Goal: Information Seeking & Learning: Learn about a topic

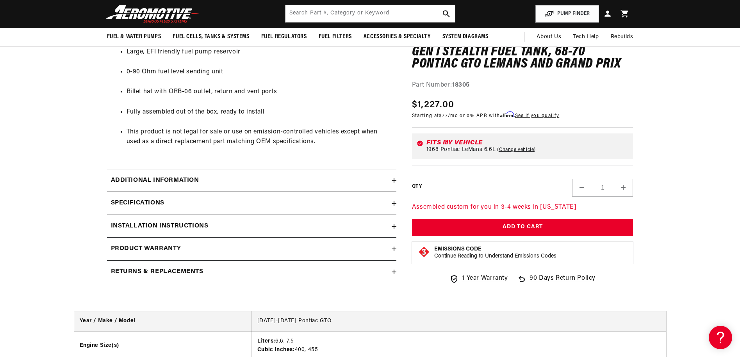
scroll to position [468, 0]
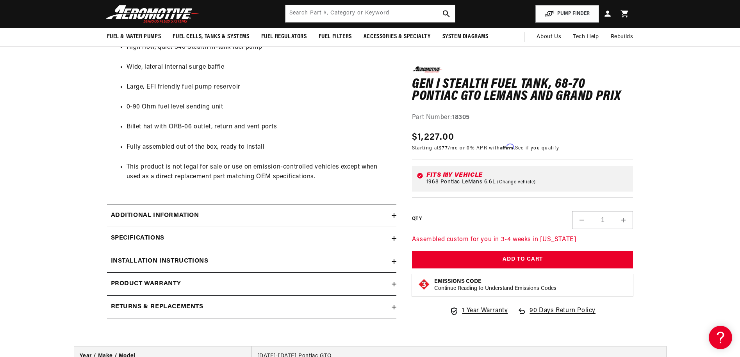
click at [174, 215] on h2 "Additional information" at bounding box center [155, 216] width 88 height 10
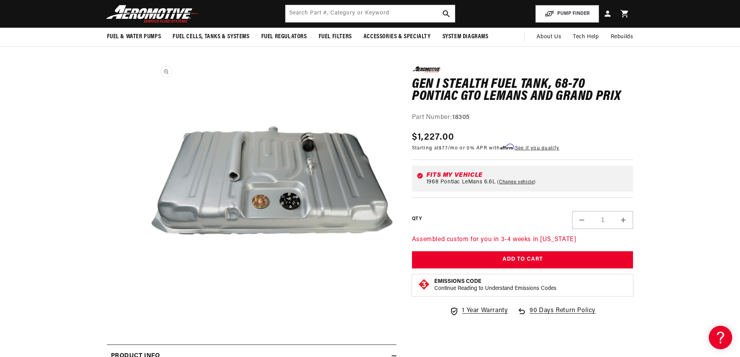
scroll to position [0, 0]
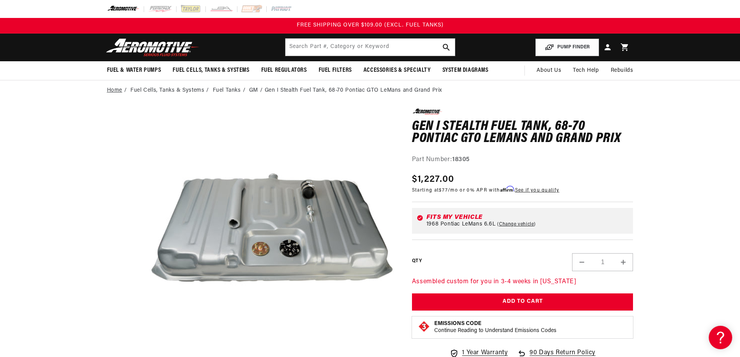
click at [114, 90] on link "Home" at bounding box center [114, 90] width 15 height 9
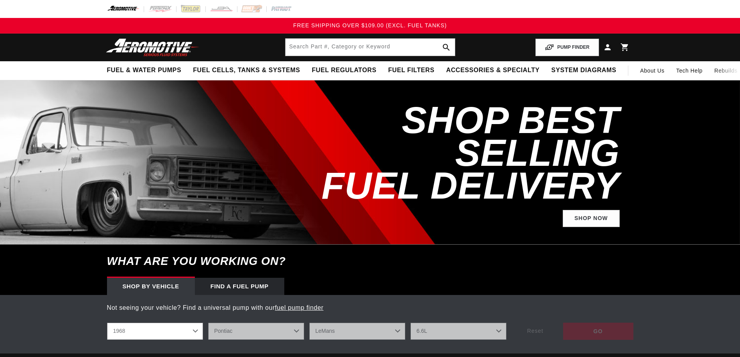
select select "Year"
select select "1968"
select select "Pontiac"
select select "LeMans"
select select "6.6L"
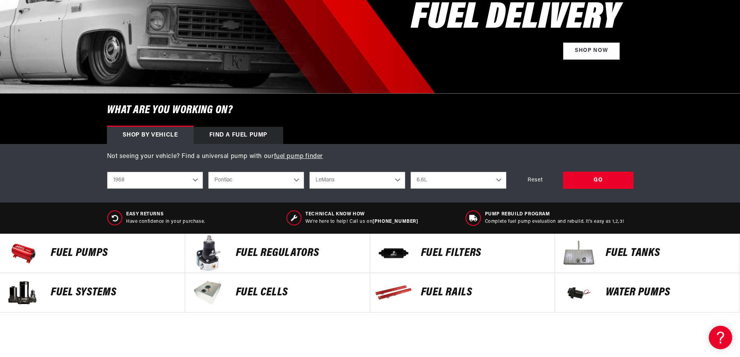
scroll to position [156, 0]
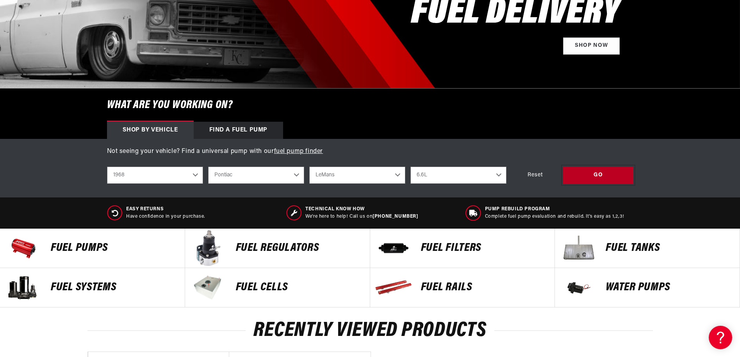
click at [591, 174] on div "GO" at bounding box center [598, 176] width 70 height 18
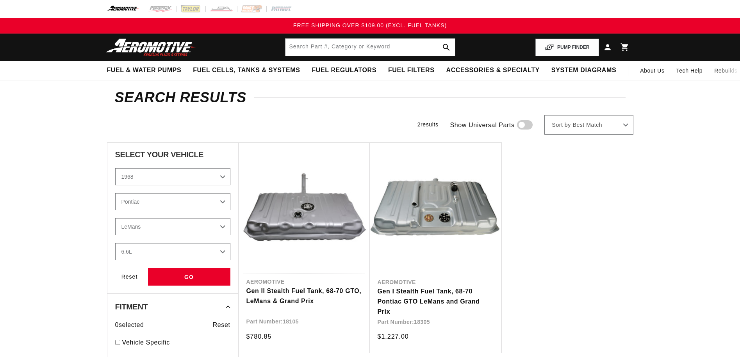
select select "1968"
select select "Pontiac"
select select "LeMans"
select select "6.6L"
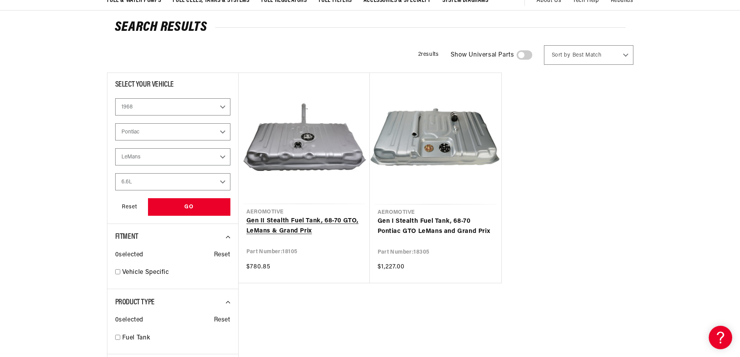
scroll to position [78, 0]
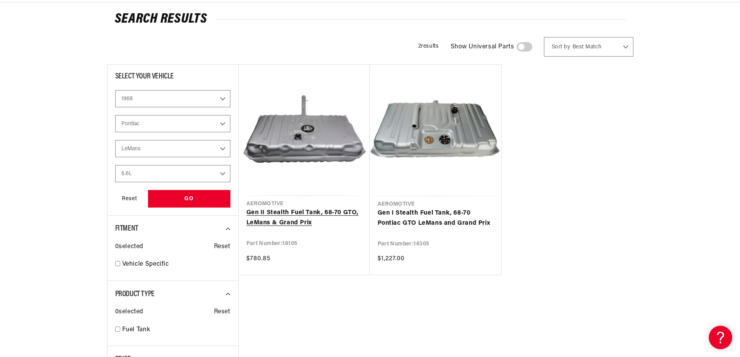
click at [302, 208] on link "Gen II Stealth Fuel Tank, 68-70 GTO, LeMans & Grand Prix" at bounding box center [304, 218] width 116 height 20
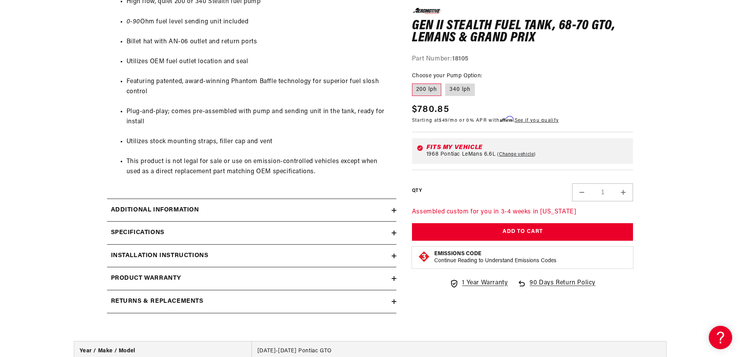
scroll to position [507, 0]
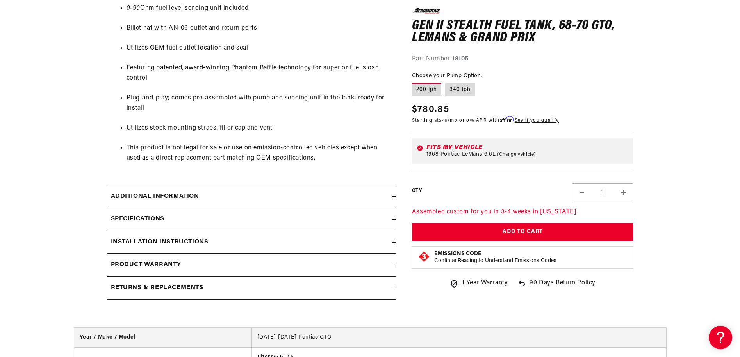
click at [170, 195] on h2 "Additional information" at bounding box center [155, 197] width 88 height 10
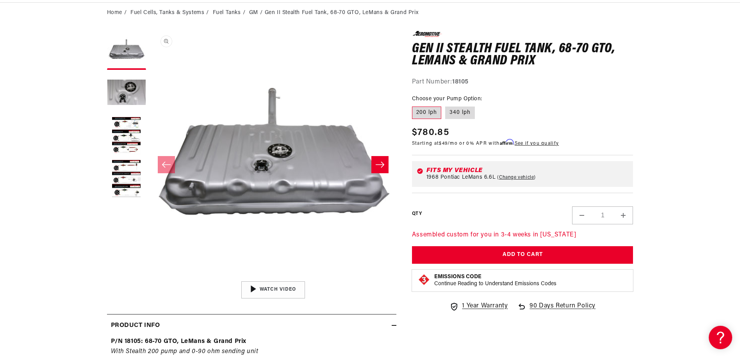
scroll to position [78, 0]
click at [382, 164] on icon "Slide right" at bounding box center [379, 164] width 9 height 8
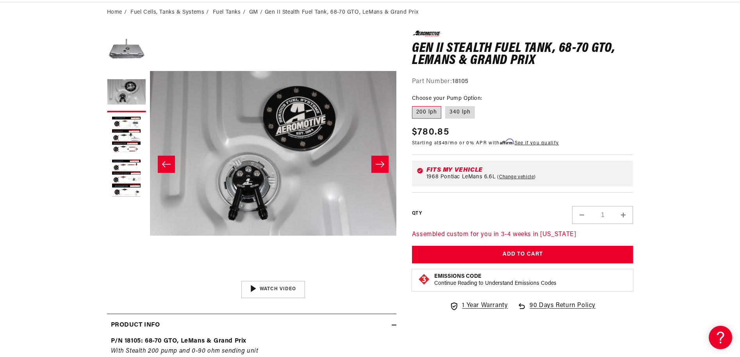
click at [382, 164] on icon "Slide right" at bounding box center [379, 164] width 9 height 8
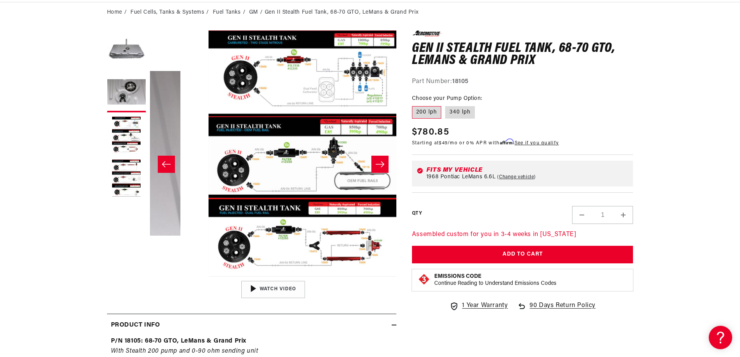
scroll to position [0, 493]
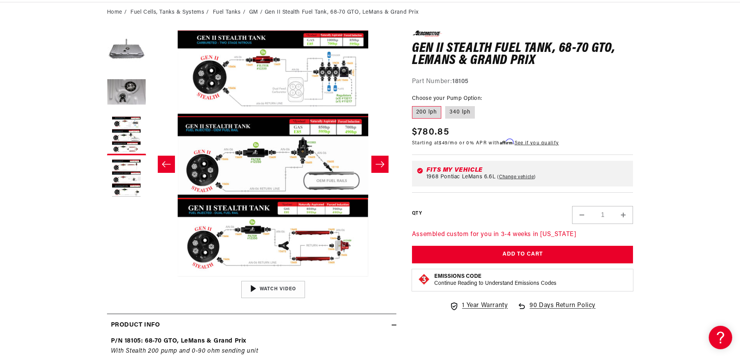
click at [382, 164] on icon "Slide right" at bounding box center [379, 164] width 9 height 8
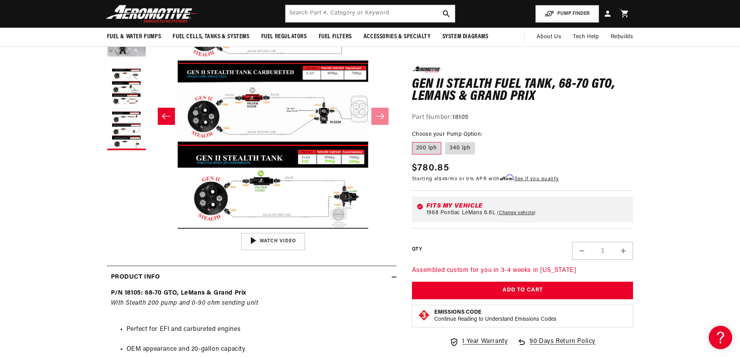
scroll to position [117, 0]
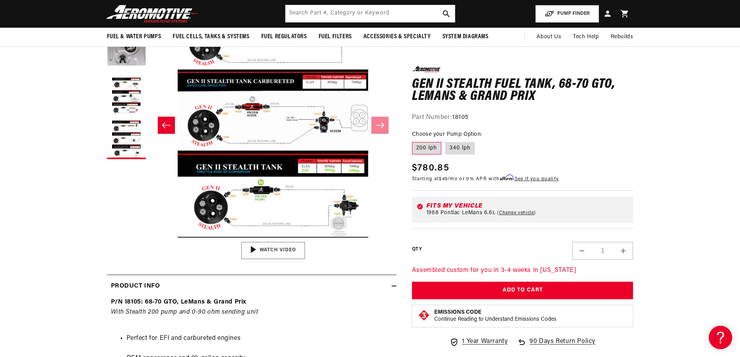
click at [274, 250] on div "01:47" at bounding box center [273, 250] width 118 height 66
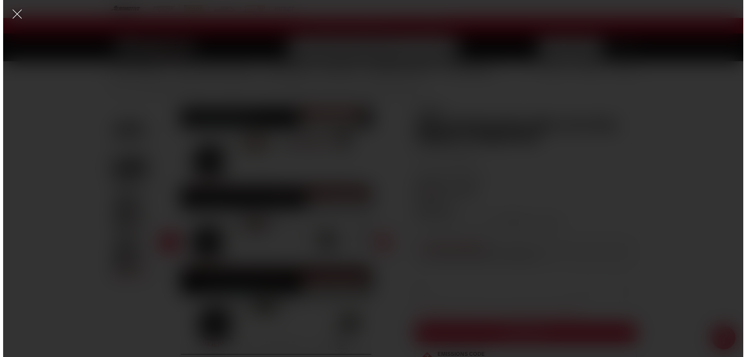
scroll to position [0, 0]
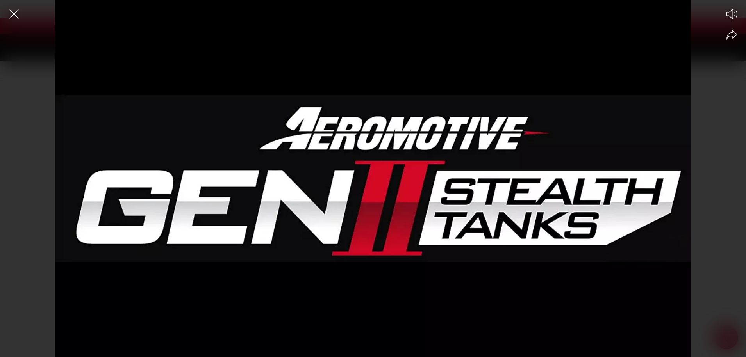
click at [360, 229] on div at bounding box center [373, 192] width 746 height 330
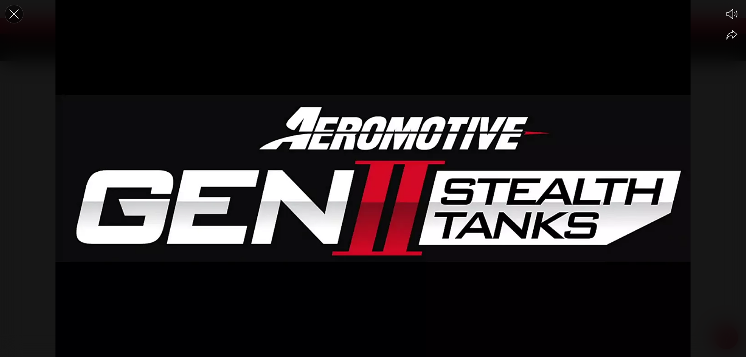
click at [11, 14] on icon "Close the video player" at bounding box center [13, 13] width 17 height 17
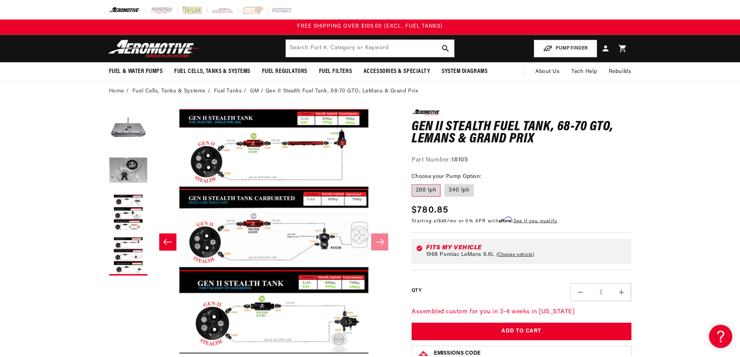
scroll to position [117, 0]
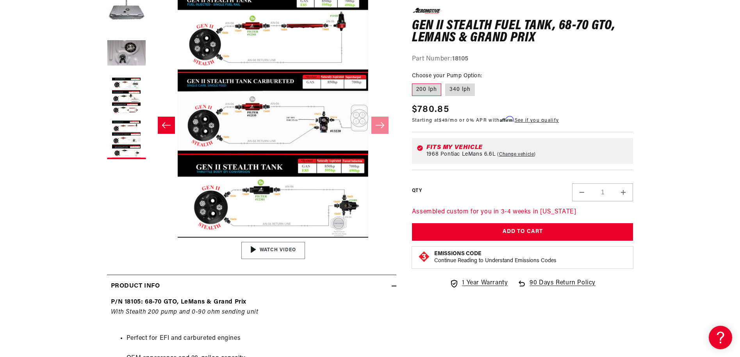
click at [266, 253] on div "01:47" at bounding box center [273, 250] width 118 height 66
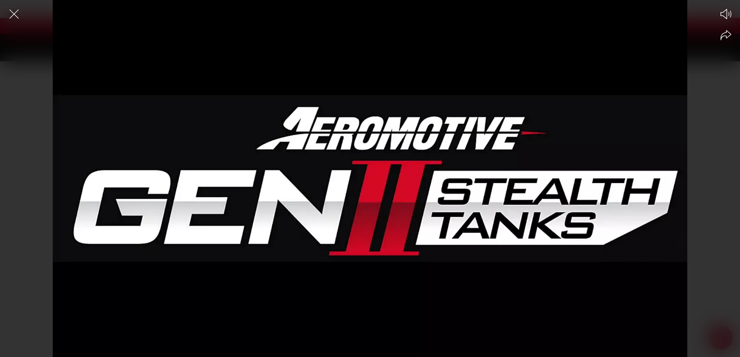
scroll to position [0, 0]
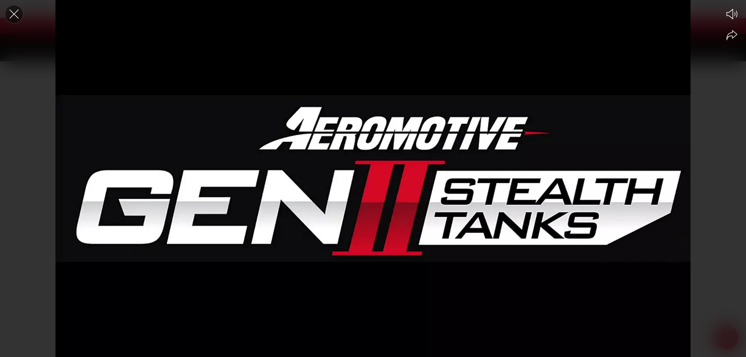
click at [14, 13] on icon "Close the video player" at bounding box center [13, 13] width 17 height 17
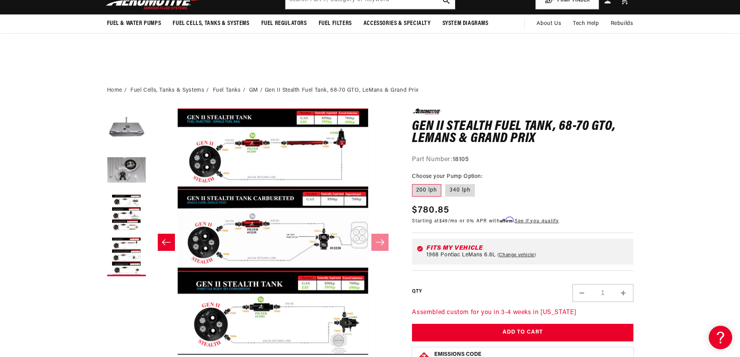
scroll to position [117, 0]
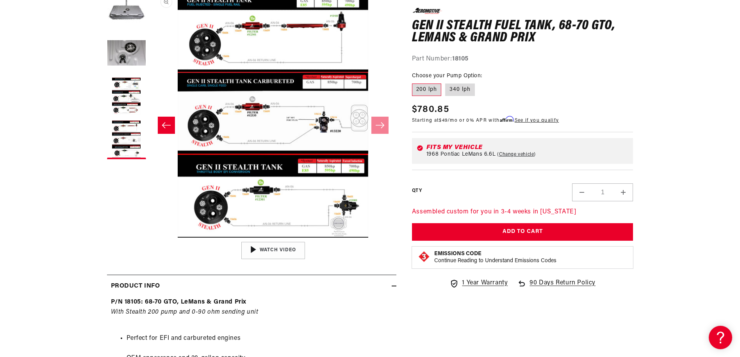
click at [150, 238] on button "Open media 4 in modal" at bounding box center [150, 238] width 0 height 0
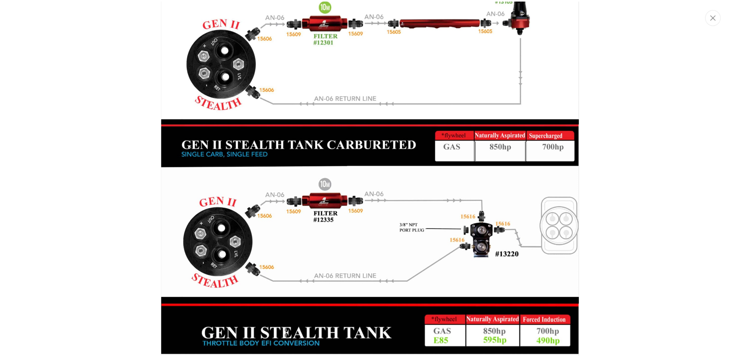
scroll to position [1227, 0]
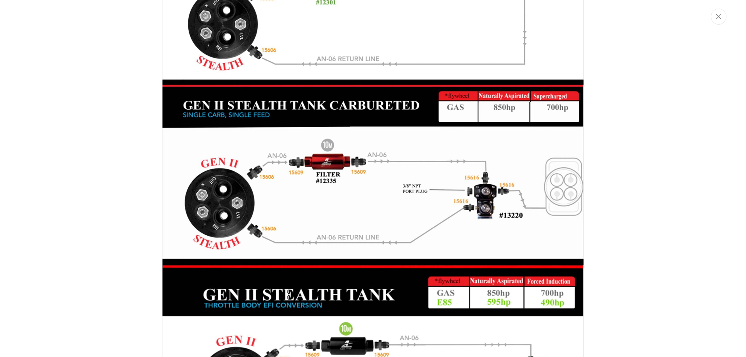
click at [342, 212] on img "Media gallery" at bounding box center [373, 178] width 422 height 545
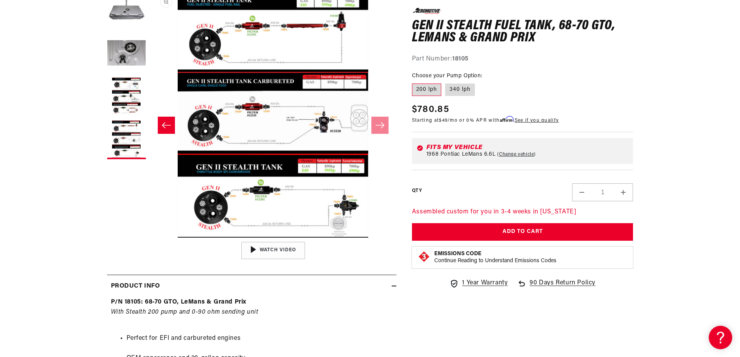
click at [150, 238] on button "Open media 4 in modal" at bounding box center [150, 238] width 0 height 0
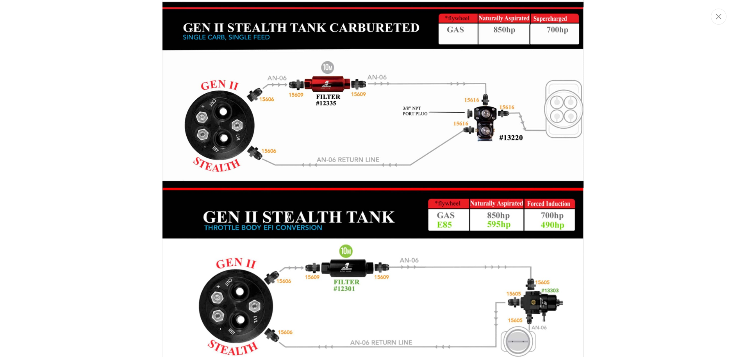
scroll to position [1266, 0]
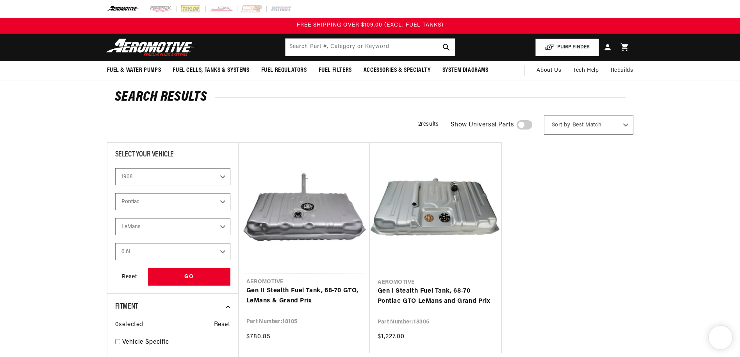
select select "1968"
select select "Pontiac"
select select "LeMans"
select select "6.6L"
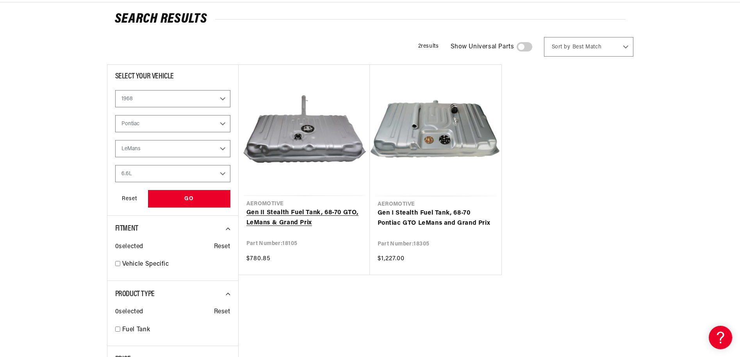
click at [319, 208] on link "Gen II Stealth Fuel Tank, 68-70 GTO, LeMans & Grand Prix" at bounding box center [304, 218] width 116 height 20
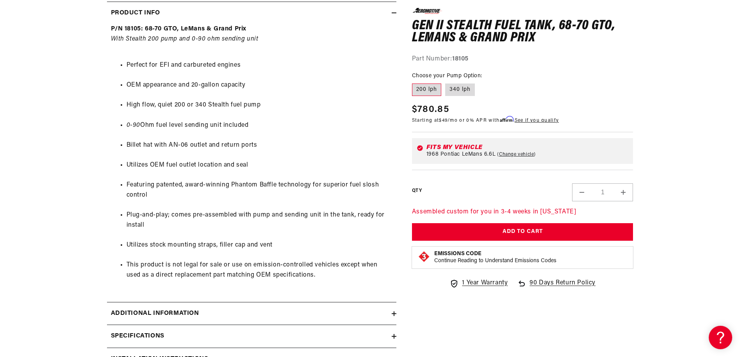
scroll to position [468, 0]
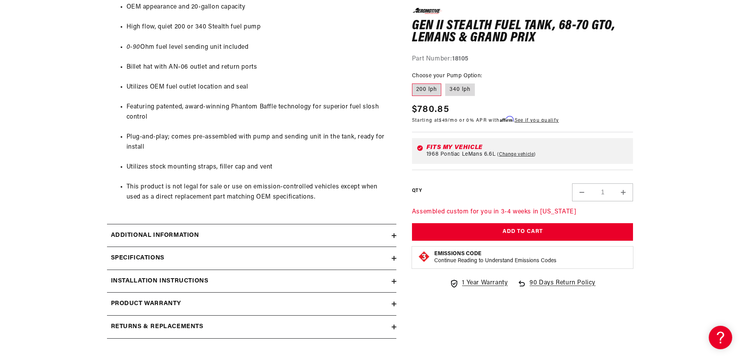
click at [165, 236] on h2 "Additional information" at bounding box center [155, 236] width 88 height 10
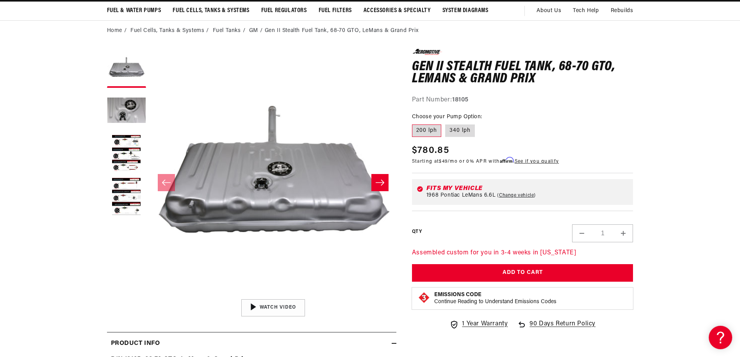
scroll to position [0, 0]
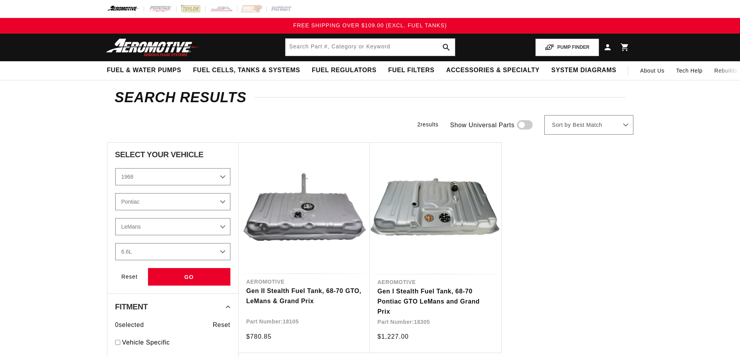
select select "1968"
select select "Pontiac"
select select "LeMans"
select select "6.6L"
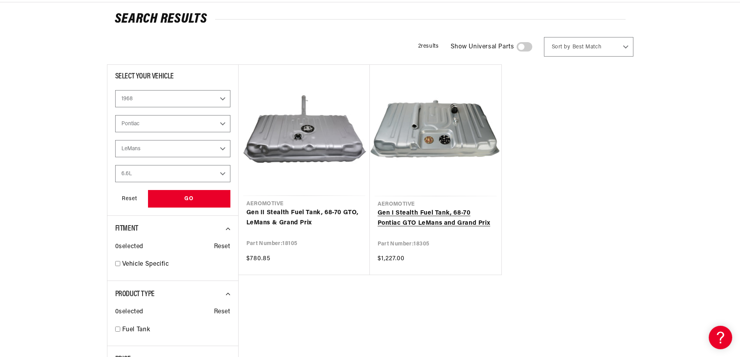
click at [426, 208] on link "Gen I Stealth Fuel Tank, 68-70 Pontiac GTO LeMans and Grand Prix" at bounding box center [435, 218] width 116 height 20
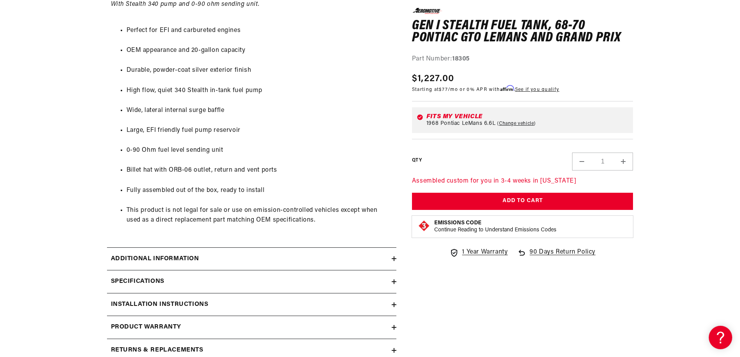
scroll to position [468, 0]
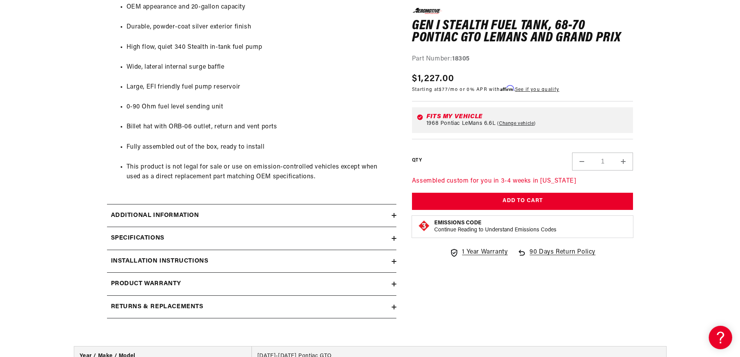
click at [187, 212] on h2 "Additional information" at bounding box center [155, 216] width 88 height 10
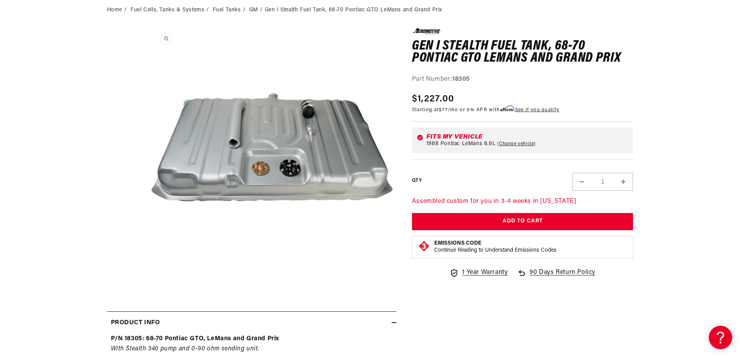
scroll to position [0, 0]
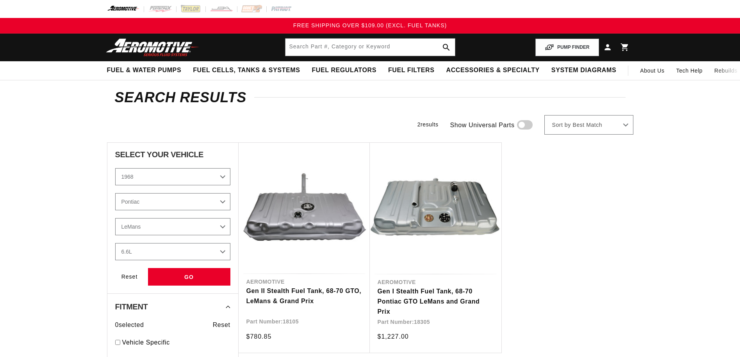
select select "1968"
select select "Pontiac"
select select "LeMans"
select select "6.6L"
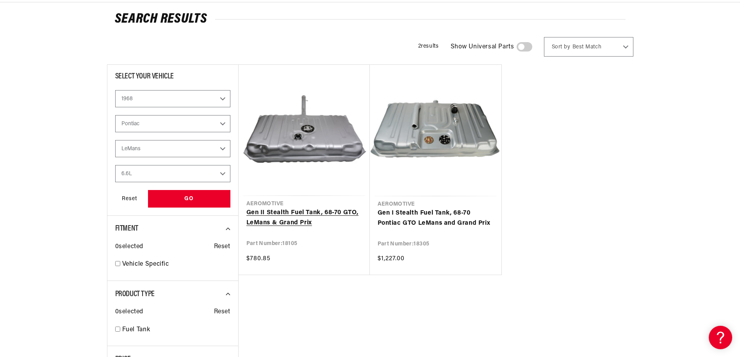
click at [308, 208] on link "Gen II Stealth Fuel Tank, 68-70 GTO, LeMans & Grand Prix" at bounding box center [304, 218] width 116 height 20
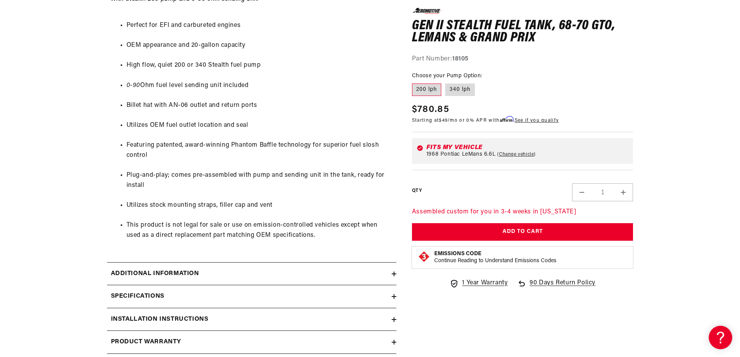
scroll to position [507, 0]
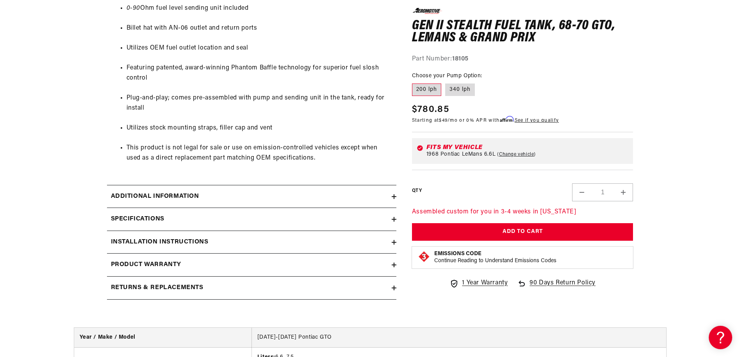
click at [153, 219] on h2 "Specifications" at bounding box center [137, 219] width 53 height 10
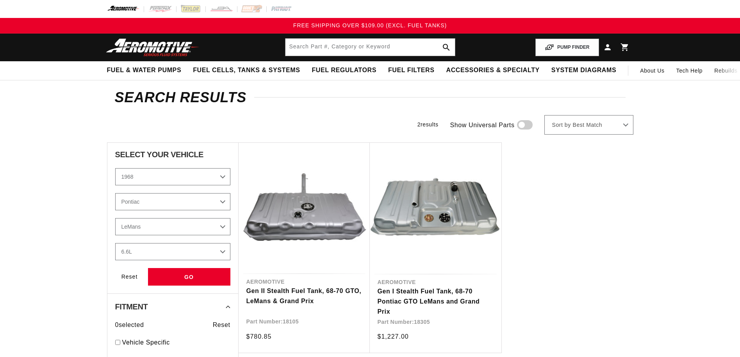
select select "1968"
select select "Pontiac"
select select "LeMans"
select select "6.6L"
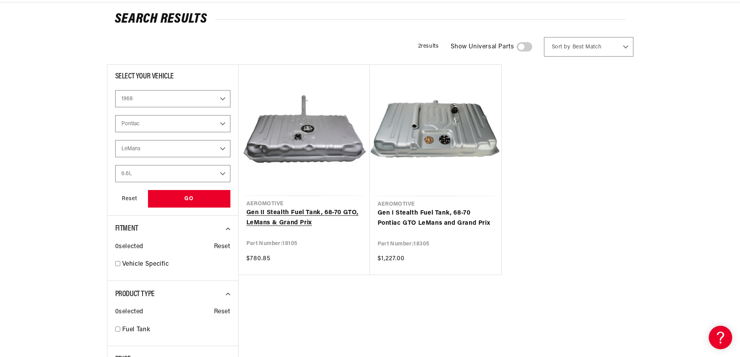
click at [301, 208] on link "Gen II Stealth Fuel Tank, 68-70 GTO, LeMans & Grand Prix" at bounding box center [304, 218] width 116 height 20
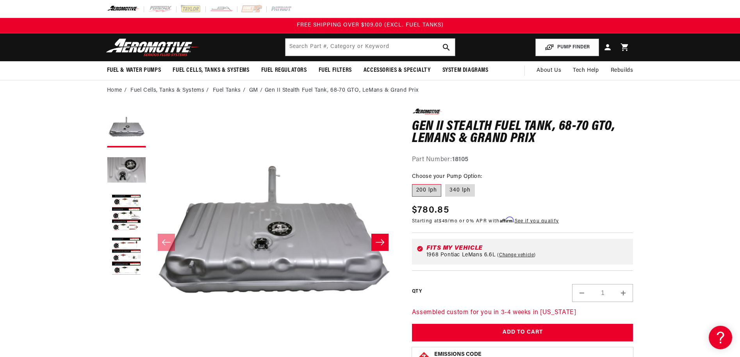
click at [382, 240] on icon "Slide right" at bounding box center [380, 242] width 9 height 6
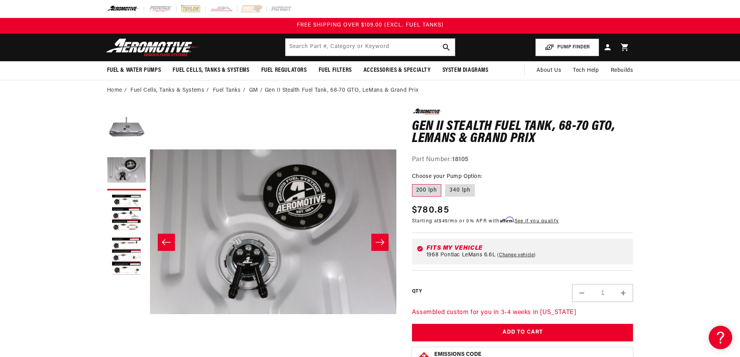
click at [382, 240] on icon "Slide right" at bounding box center [380, 242] width 9 height 6
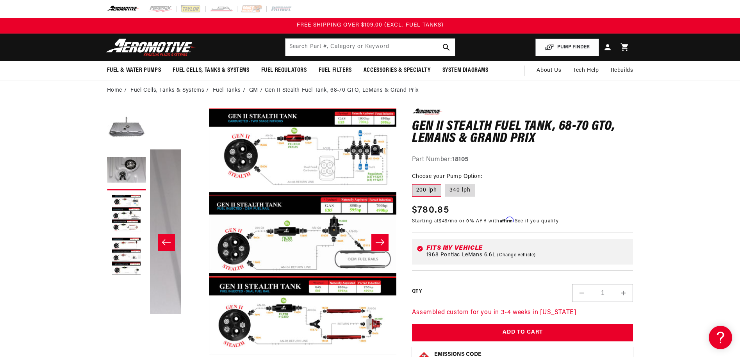
scroll to position [0, 493]
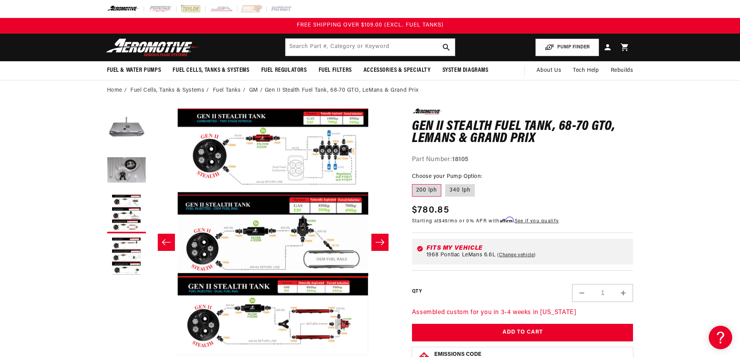
click at [381, 241] on icon "Slide right" at bounding box center [379, 243] width 9 height 8
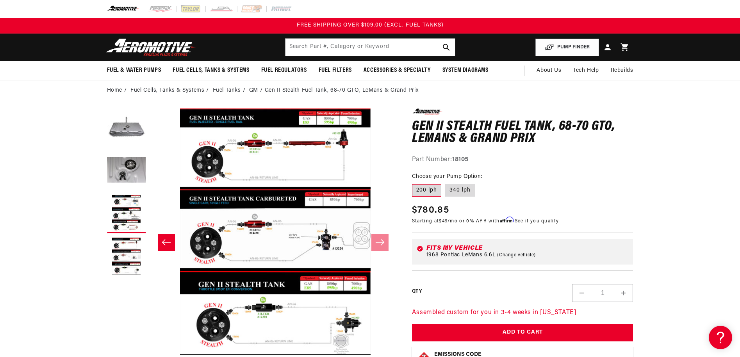
scroll to position [0, 739]
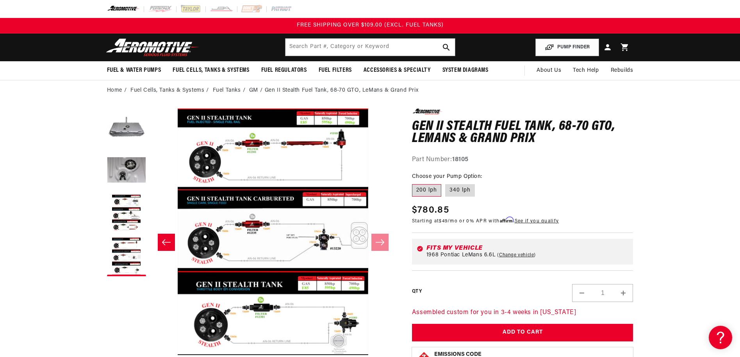
click at [164, 243] on icon "Slide left" at bounding box center [166, 243] width 9 height 8
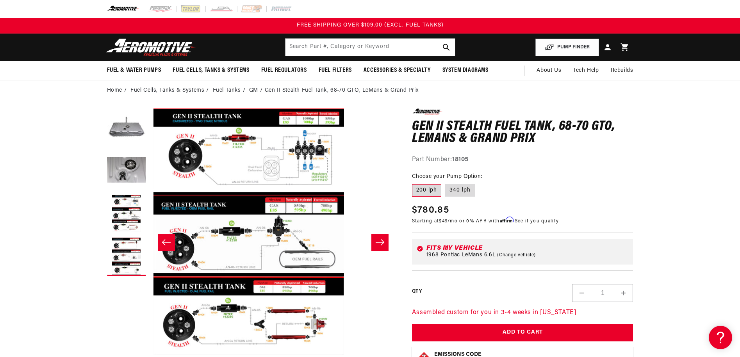
scroll to position [0, 493]
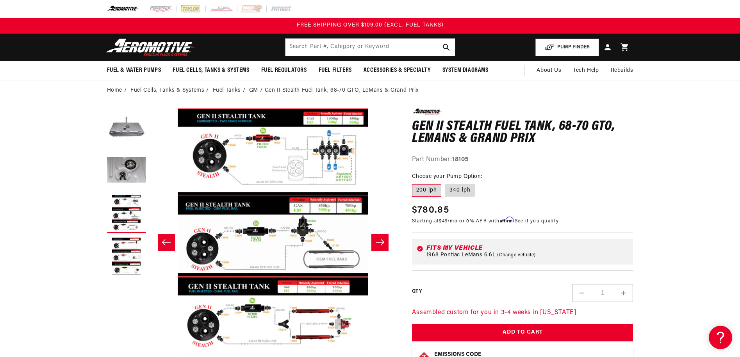
click at [164, 243] on icon "Slide left" at bounding box center [166, 243] width 9 height 8
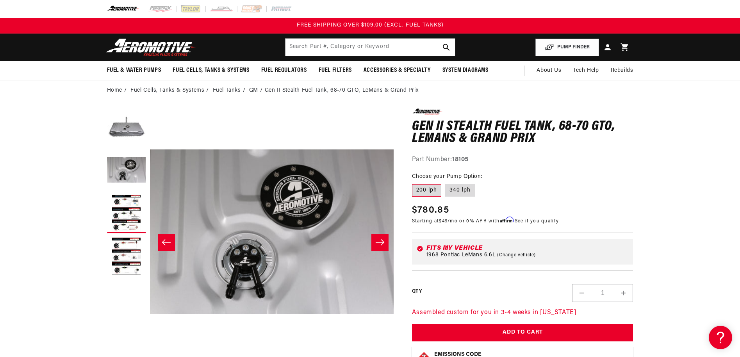
scroll to position [0, 246]
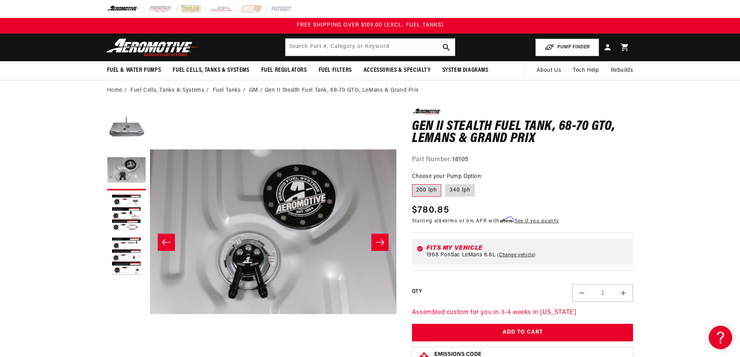
click at [164, 243] on icon "Slide left" at bounding box center [166, 243] width 9 height 8
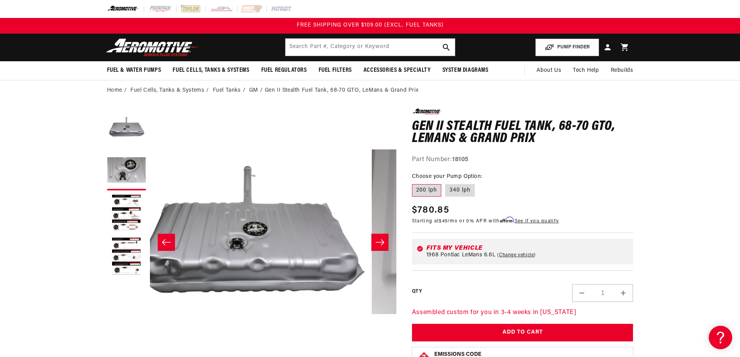
scroll to position [0, 0]
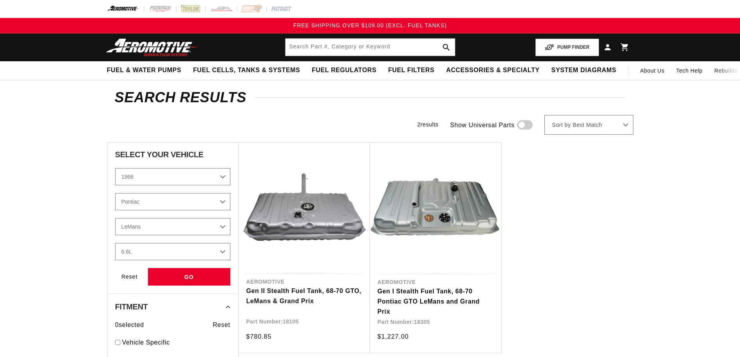
select select "1968"
select select "Pontiac"
select select "LeMans"
select select "6.6L"
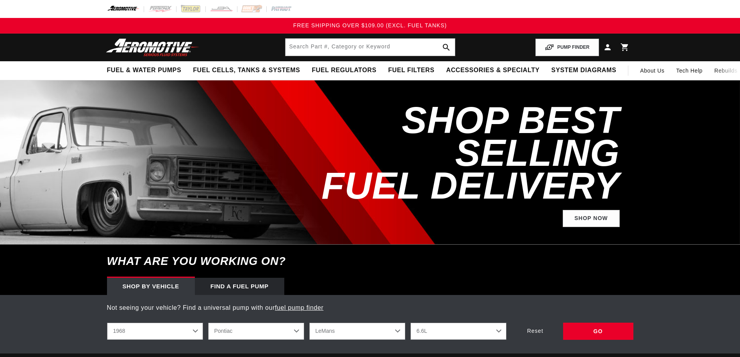
select select "1968"
select select "Pontiac"
select select "LeMans"
select select "6.6L"
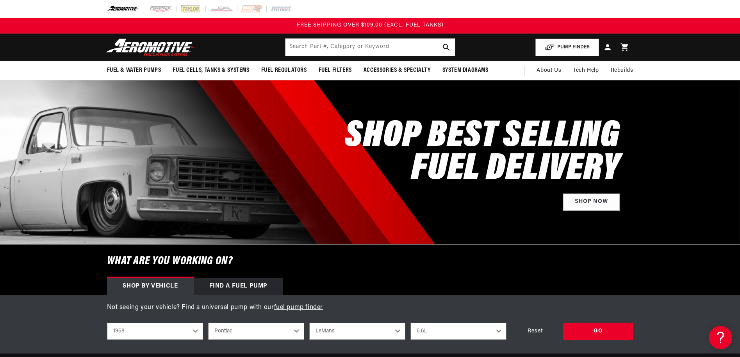
click at [239, 286] on div "Find a Fuel Pump" at bounding box center [239, 286] width 90 height 17
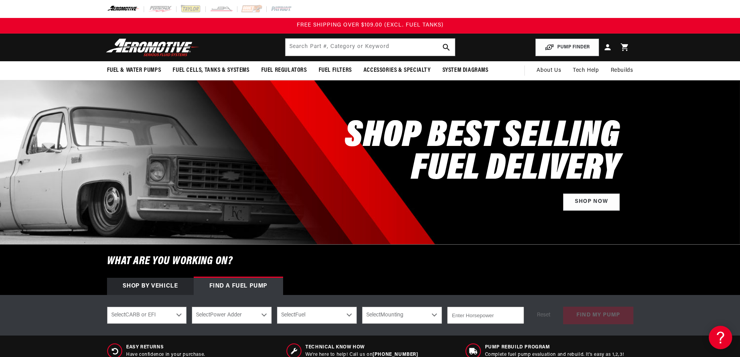
click at [134, 315] on select "Select CARB or EFI Carbureted Fuel Injected" at bounding box center [147, 315] width 80 height 17
select select "Carbureted"
click at [107, 307] on select "Select CARB or EFI Carbureted Fuel Injected" at bounding box center [147, 315] width 80 height 17
select select "Carbureted"
click at [263, 317] on select "Select Power Adder No - Naturally Aspirated Yes - Forced Induction" at bounding box center [232, 315] width 80 height 17
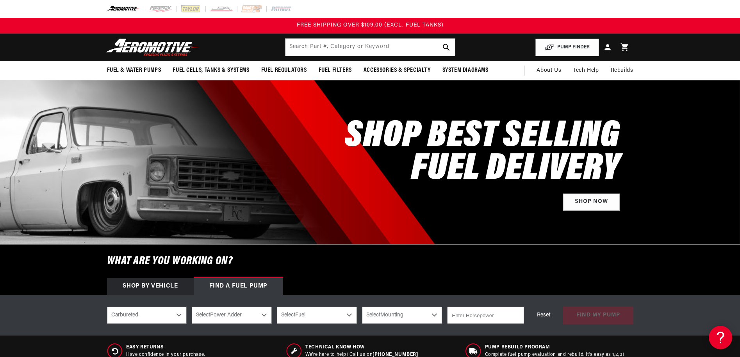
select select "No-Naturally-Aspirated"
click at [192, 307] on select "Select Power Adder No - Naturally Aspirated Yes - Forced Induction" at bounding box center [232, 315] width 80 height 17
select select "No-Naturally-Aspirated"
click at [348, 315] on select "Select Fuel E85 Gas" at bounding box center [317, 315] width 80 height 17
select select "Gas"
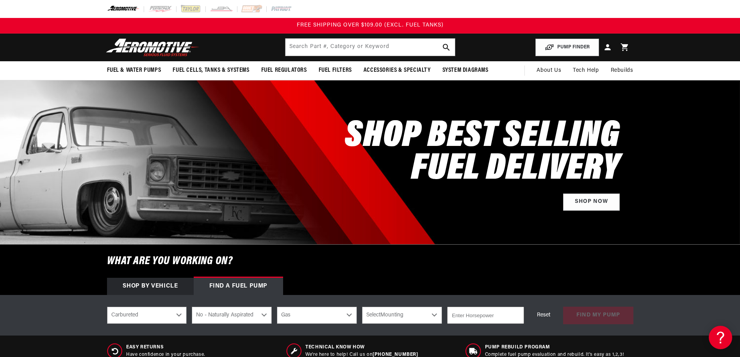
click at [277, 307] on select "Select Fuel E85 Gas" at bounding box center [317, 315] width 80 height 17
select select "Gas"
click at [435, 315] on select "Select Mounting External In-Tank" at bounding box center [402, 315] width 80 height 17
select select "In-Tank"
click at [362, 307] on select "Select Mounting External In-Tank" at bounding box center [402, 315] width 80 height 17
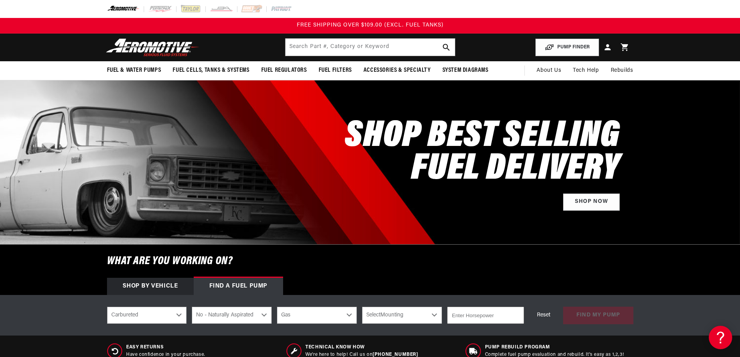
select select "In-Tank"
click at [467, 316] on input "number" at bounding box center [485, 315] width 77 height 17
type input "650"
click at [595, 314] on button "find my pump" at bounding box center [598, 316] width 70 height 18
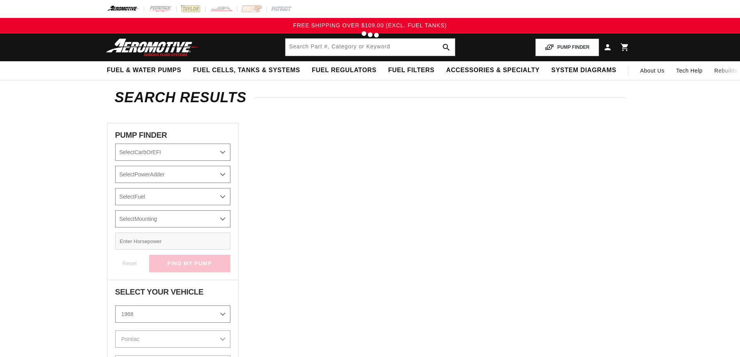
select select "Carbureted"
select select "No-Naturally-Aspirated"
select select "Gas"
select select "In-Tank"
select select "1968"
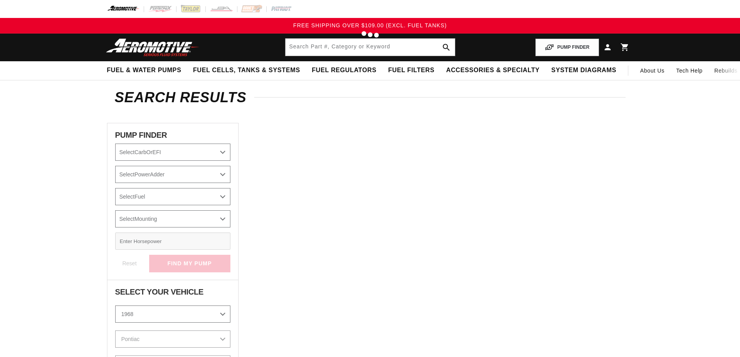
select select "Pontiac"
select select "LeMans"
select select "6.6L"
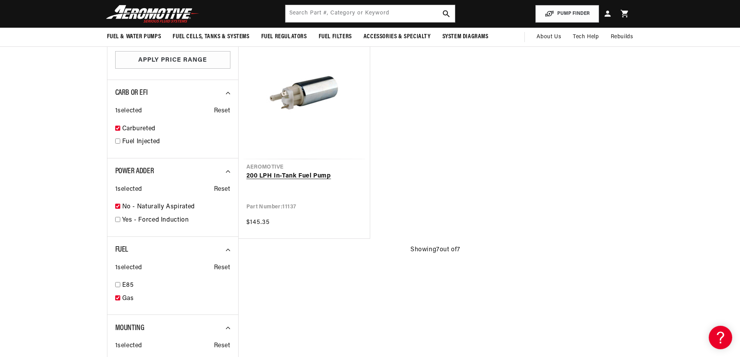
scroll to position [468, 0]
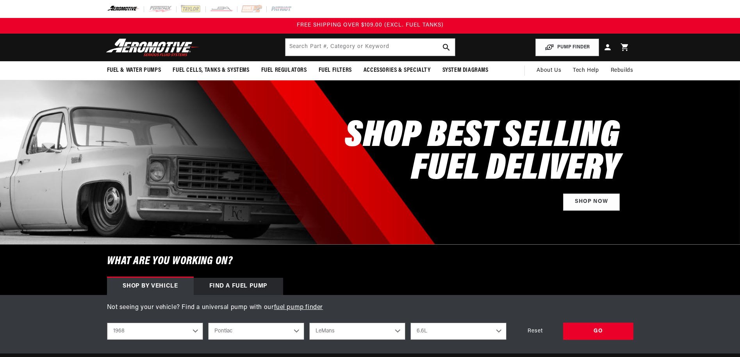
select select "1968"
select select "Pontiac"
select select "LeMans"
select select "6.6L"
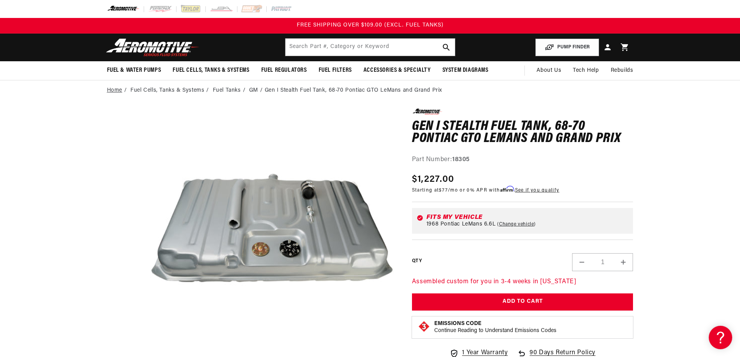
click at [111, 90] on link "Home" at bounding box center [114, 90] width 15 height 9
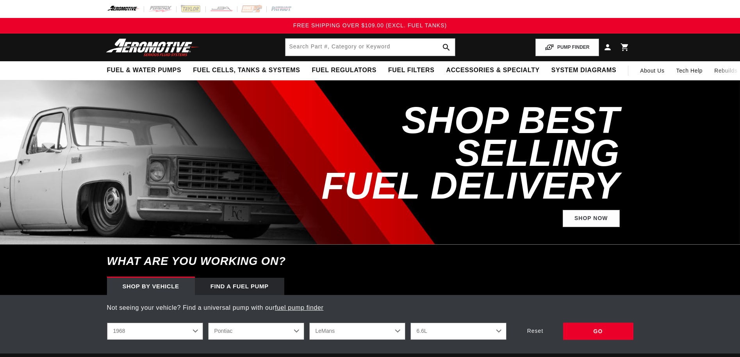
select select "1968"
select select "Pontiac"
select select "LeMans"
select select "6.6L"
